Goal: Transaction & Acquisition: Purchase product/service

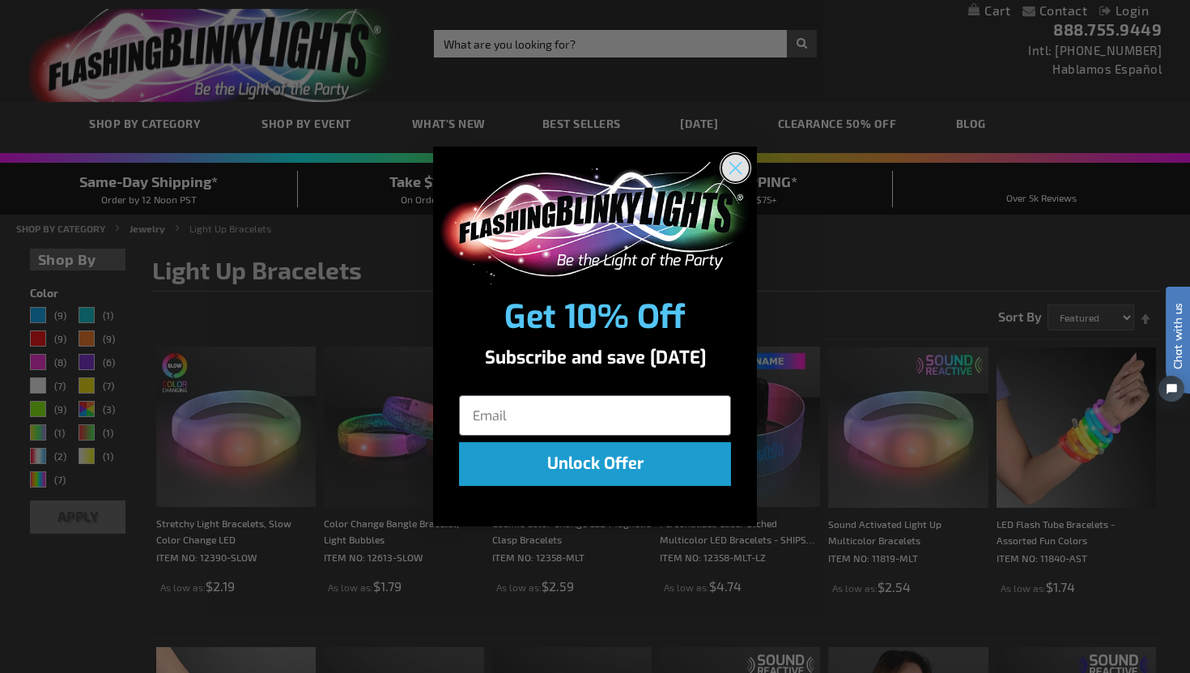
click at [741, 164] on circle "Close dialog" at bounding box center [735, 168] width 27 height 27
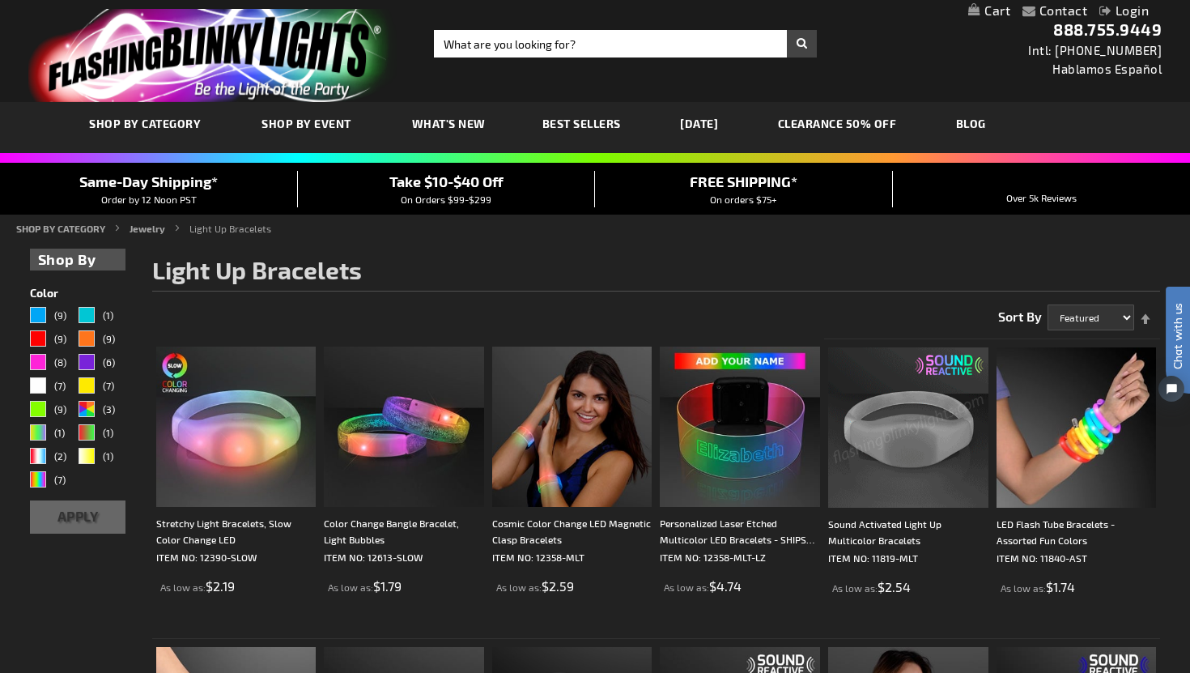
click at [926, 437] on img at bounding box center [908, 427] width 160 height 160
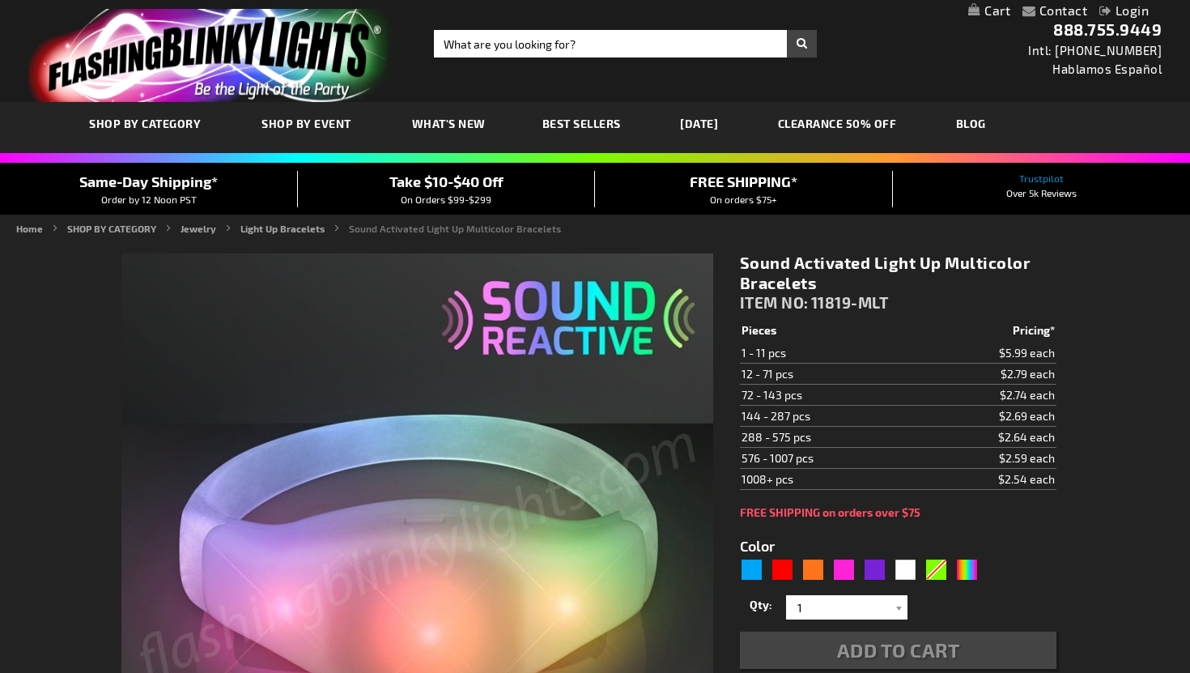
scroll to position [165, 0]
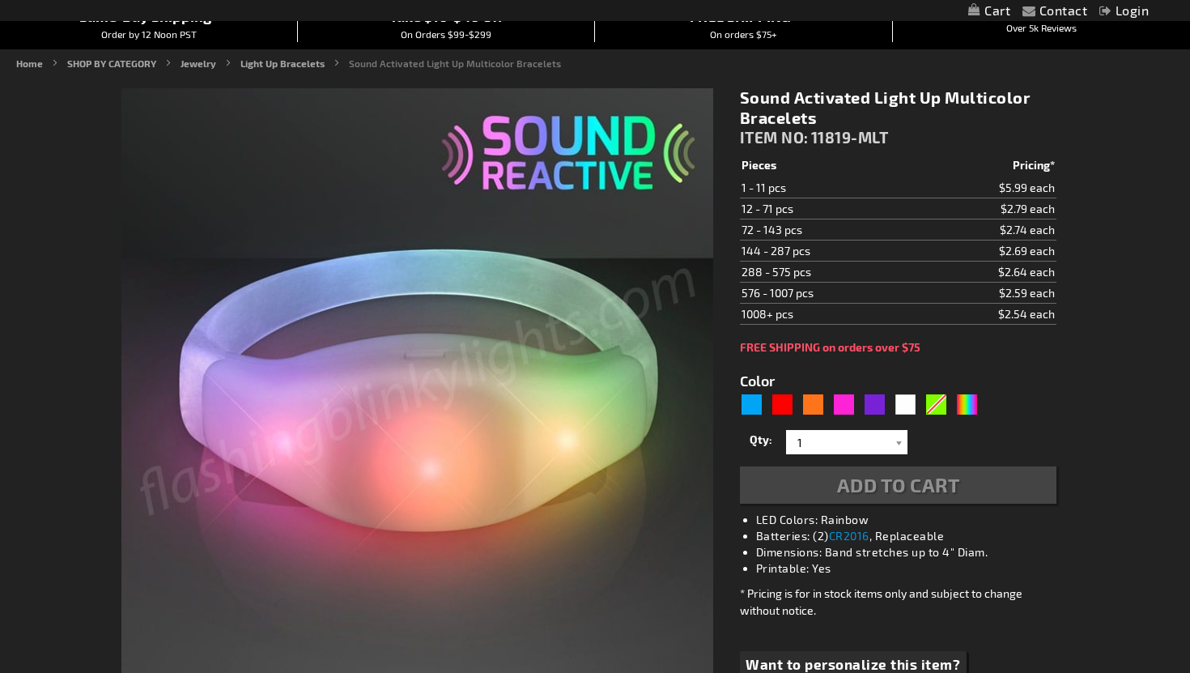
type input "5659"
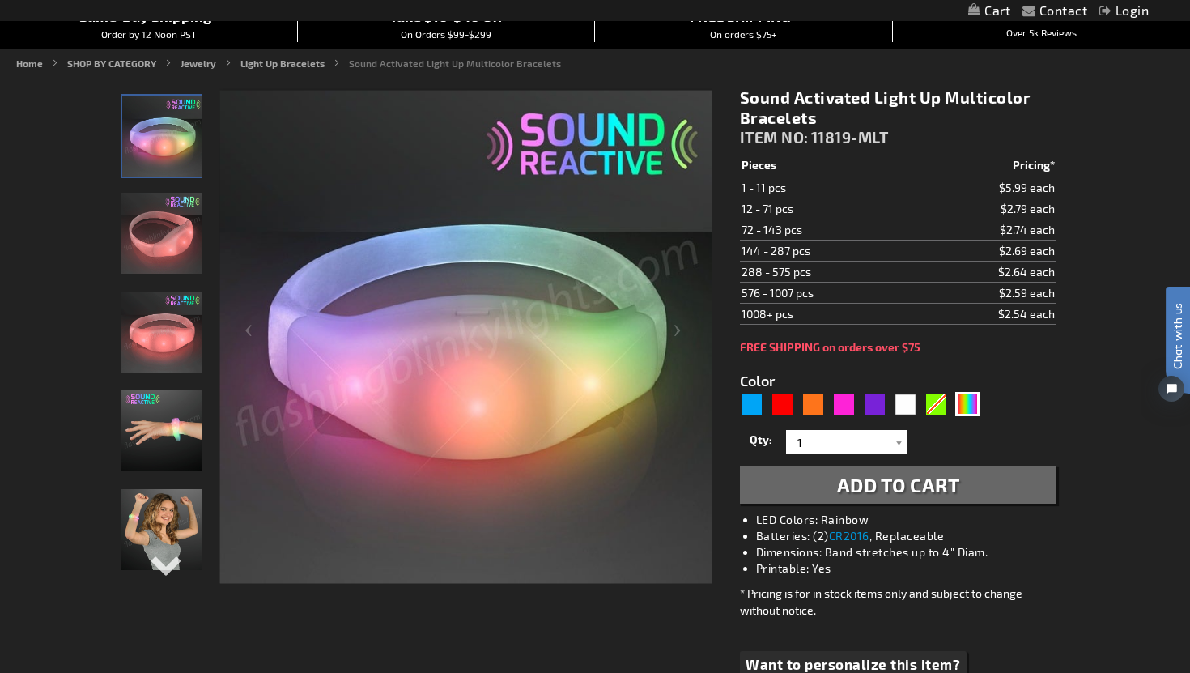
scroll to position [0, 0]
click at [161, 567] on div "Next" at bounding box center [162, 577] width 24 height 36
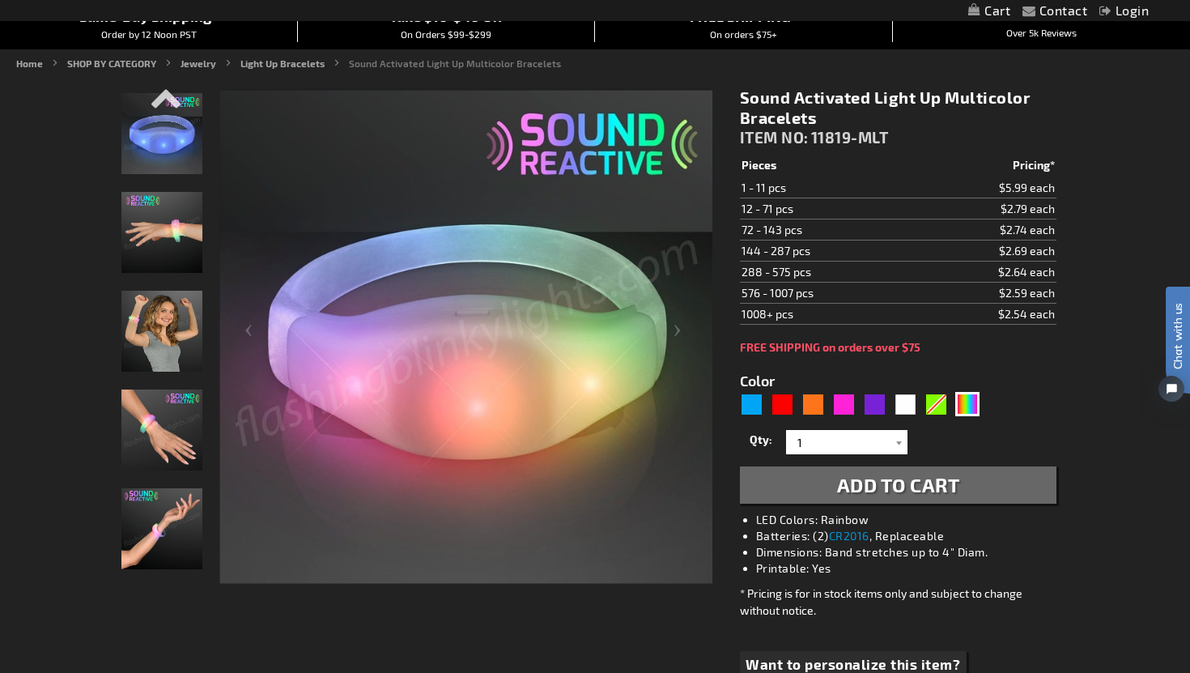
click at [164, 445] on img "Sound Activated Light Up Multicolor Bracelets" at bounding box center [161, 429] width 81 height 81
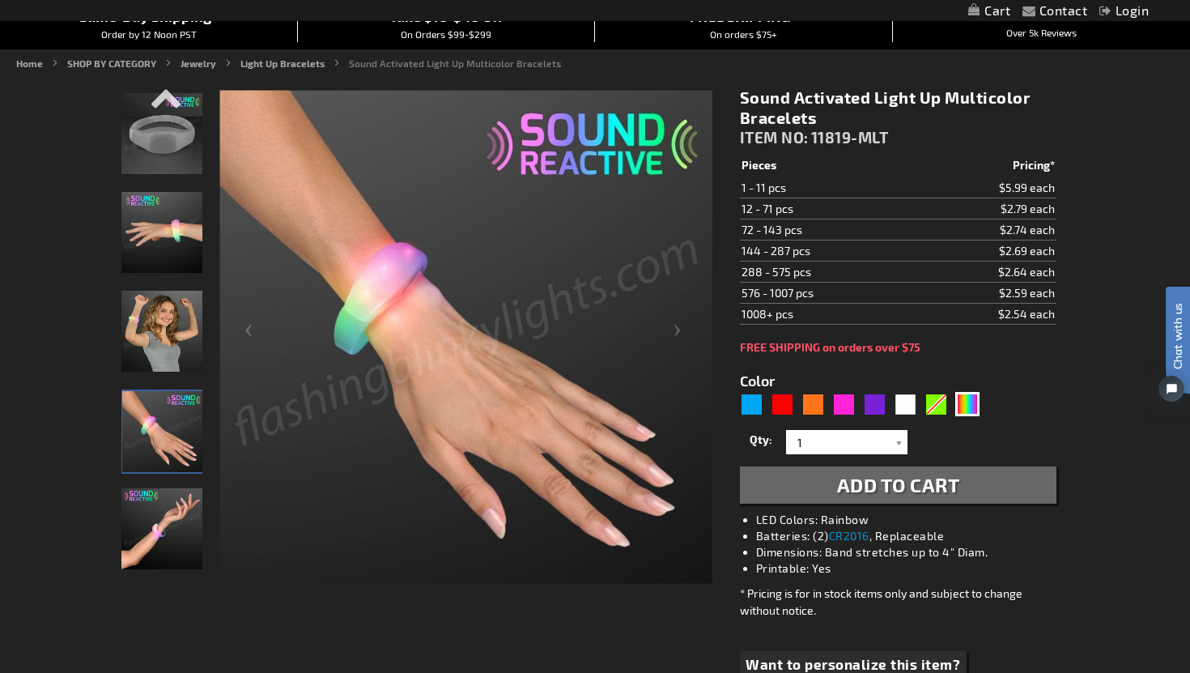
click at [142, 155] on img "Sound Activated Light Up Multicolor Bracelets" at bounding box center [161, 133] width 81 height 81
